Goal: Information Seeking & Learning: Learn about a topic

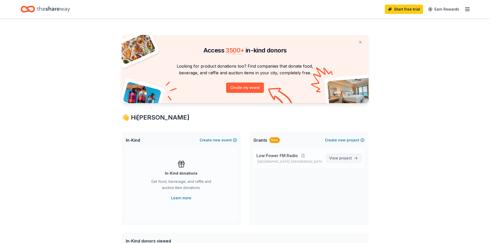
click at [343, 157] on span "project" at bounding box center [345, 158] width 13 height 4
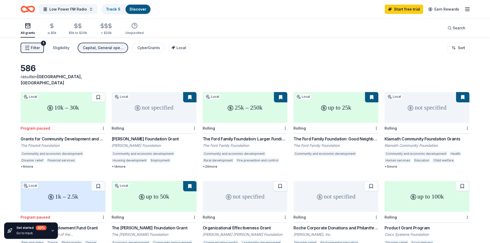
click at [419, 103] on div "not specified" at bounding box center [427, 107] width 85 height 31
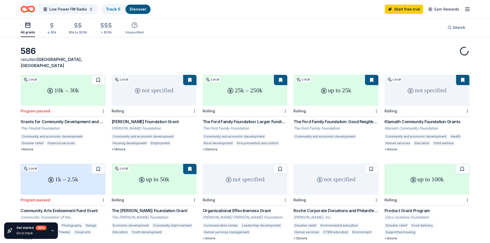
scroll to position [50, 0]
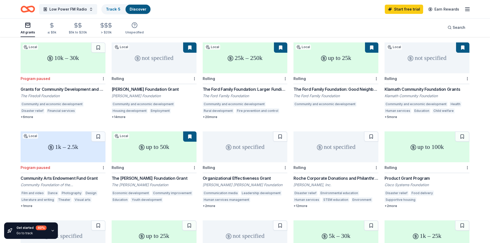
click at [244, 142] on div "not specified" at bounding box center [245, 147] width 85 height 31
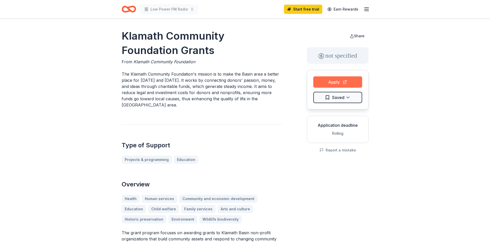
click at [332, 81] on button "Apply" at bounding box center [337, 81] width 49 height 11
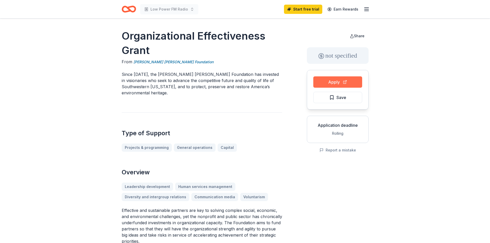
click at [324, 80] on button "Apply" at bounding box center [337, 81] width 49 height 11
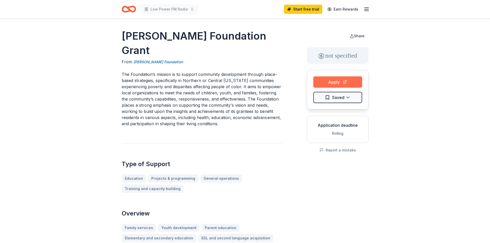
click at [336, 82] on button "Apply" at bounding box center [337, 81] width 49 height 11
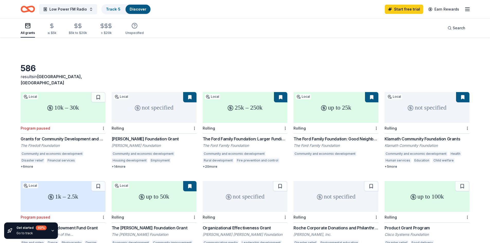
scroll to position [50, 0]
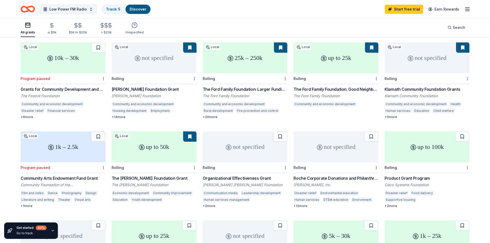
click at [329, 143] on div "not specified" at bounding box center [336, 147] width 85 height 31
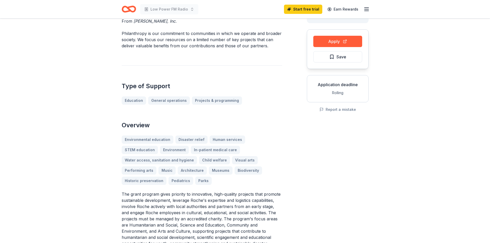
scroll to position [6, 0]
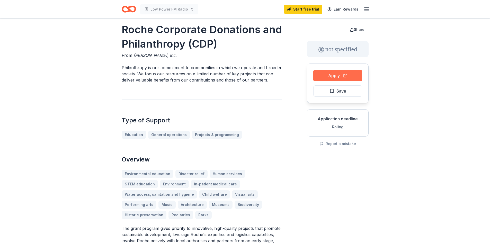
click at [334, 77] on button "Apply" at bounding box center [337, 75] width 49 height 11
click at [332, 79] on button "Apply" at bounding box center [337, 75] width 49 height 11
click at [340, 145] on button "Report a mistake" at bounding box center [338, 144] width 37 height 6
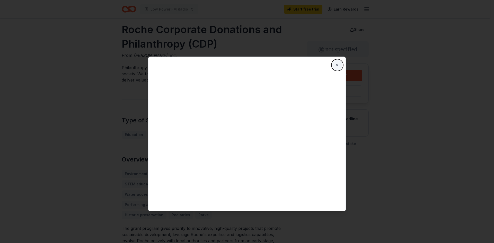
click at [336, 64] on button "Close" at bounding box center [337, 65] width 10 height 10
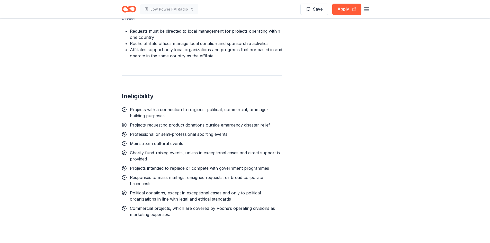
scroll to position [658, 0]
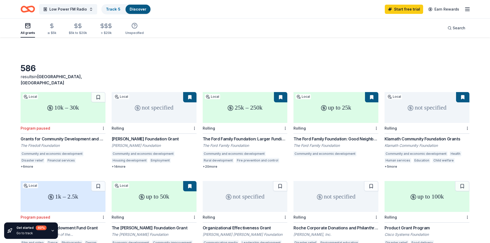
scroll to position [50, 0]
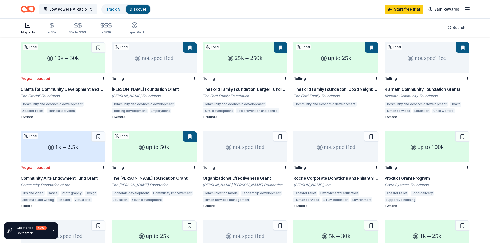
click at [413, 147] on div "up to 100k" at bounding box center [427, 147] width 85 height 31
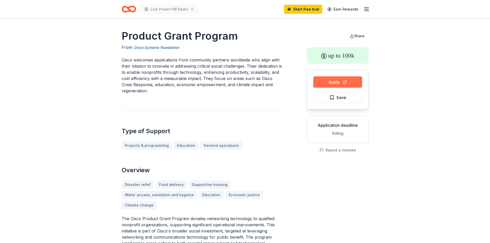
click at [330, 82] on button "Apply" at bounding box center [337, 81] width 49 height 11
click at [195, 42] on h1 "Product Grant Program" at bounding box center [202, 36] width 161 height 14
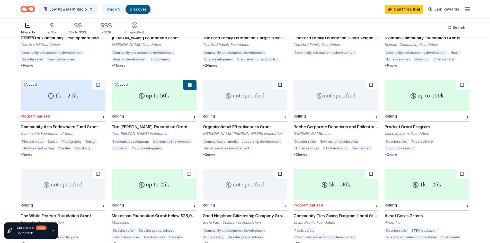
scroll to position [135, 0]
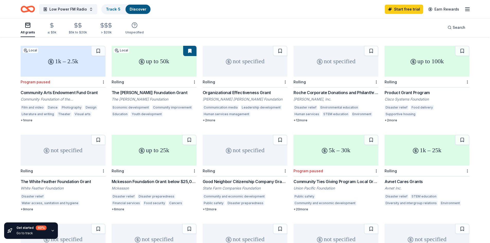
click at [56, 147] on div "not specified" at bounding box center [63, 150] width 85 height 31
